Goal: Task Accomplishment & Management: Manage account settings

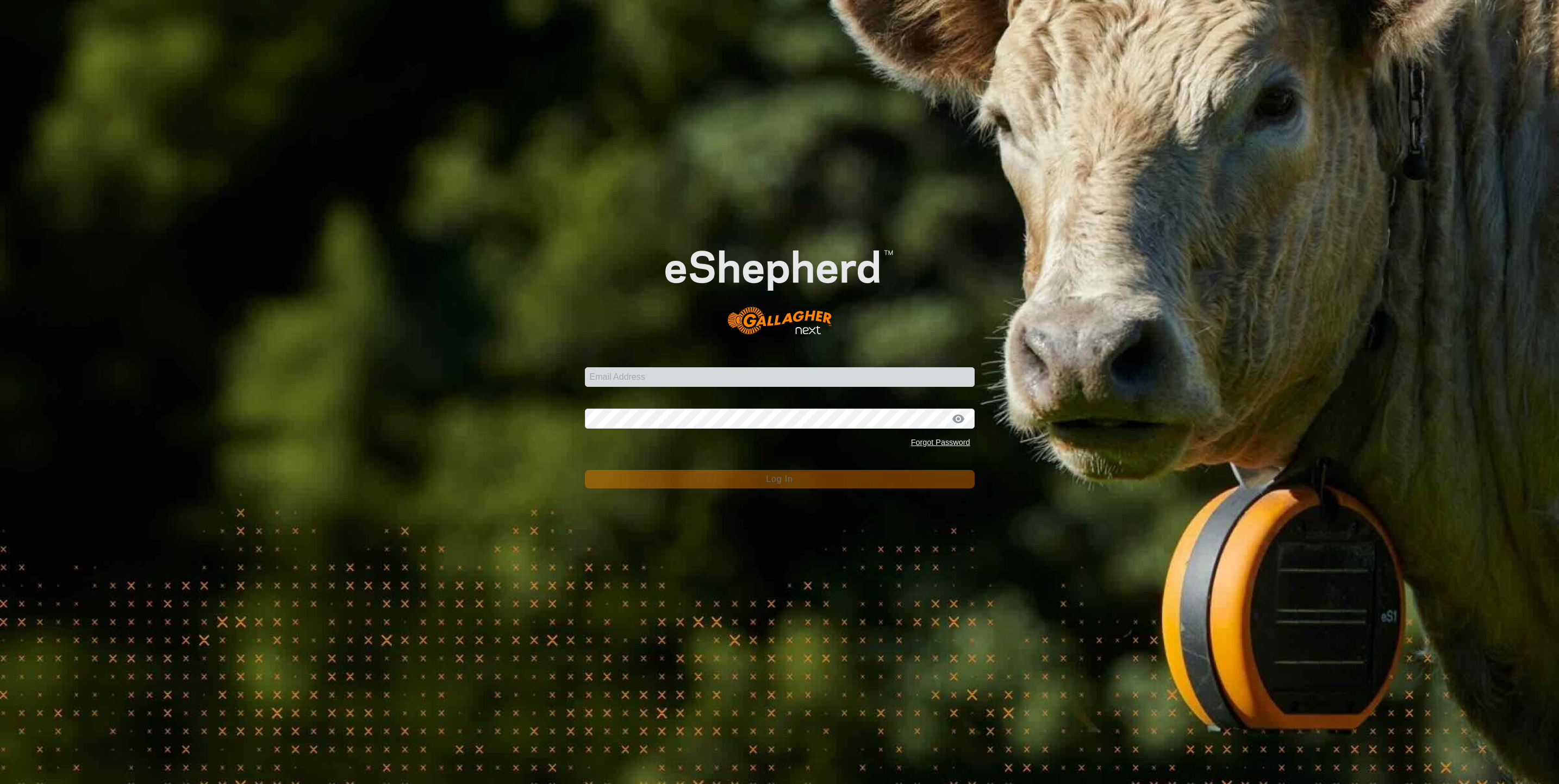
click at [600, 366] on div "Email Address" at bounding box center [780, 370] width 390 height 33
click at [609, 382] on input "Email Address" at bounding box center [780, 377] width 390 height 20
type input "[PERSON_NAME][EMAIL_ADDRESS][PERSON_NAME][DOMAIN_NAME]"
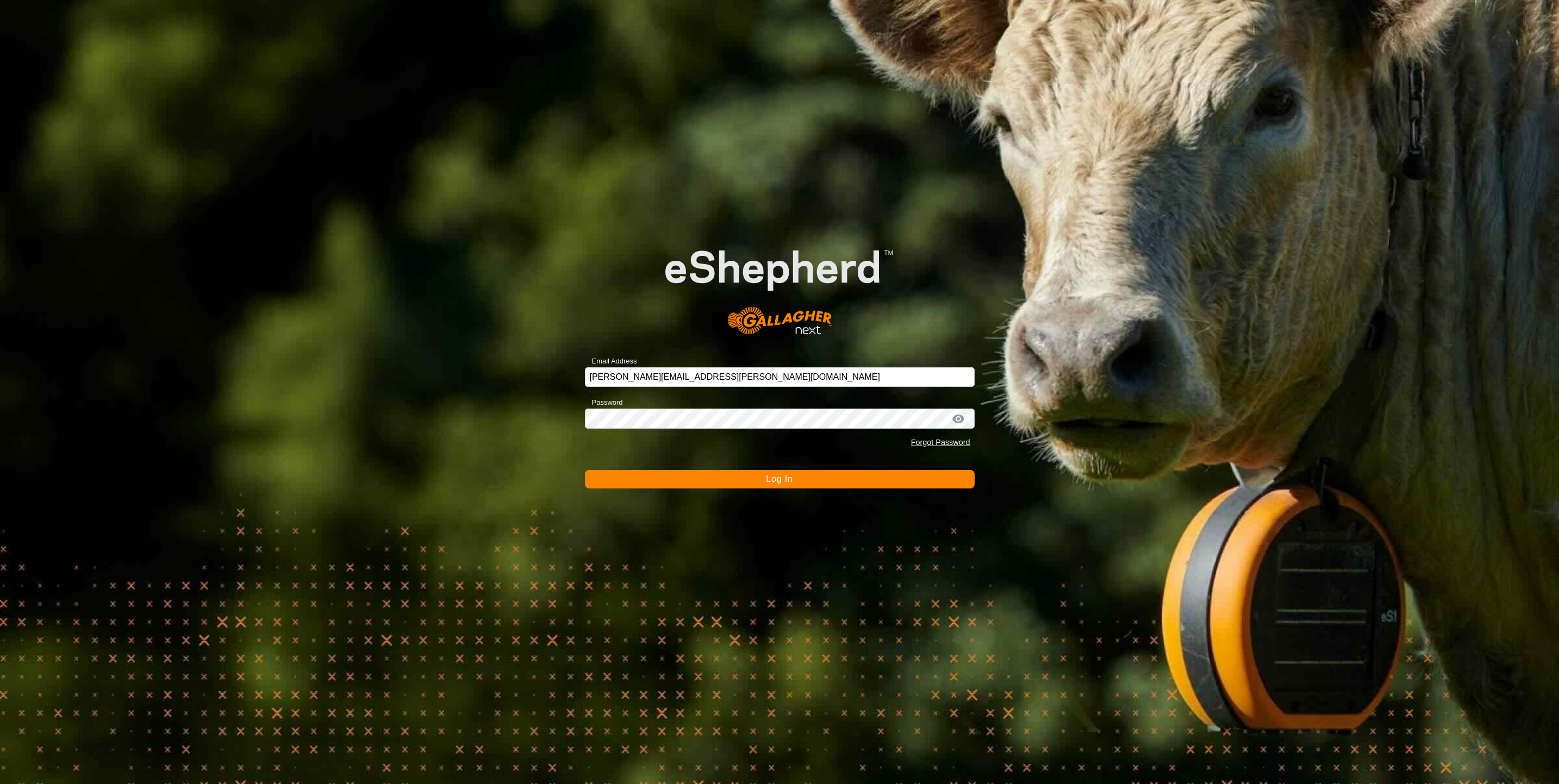
click at [683, 473] on button "Log In" at bounding box center [780, 480] width 390 height 19
